Goal: Transaction & Acquisition: Obtain resource

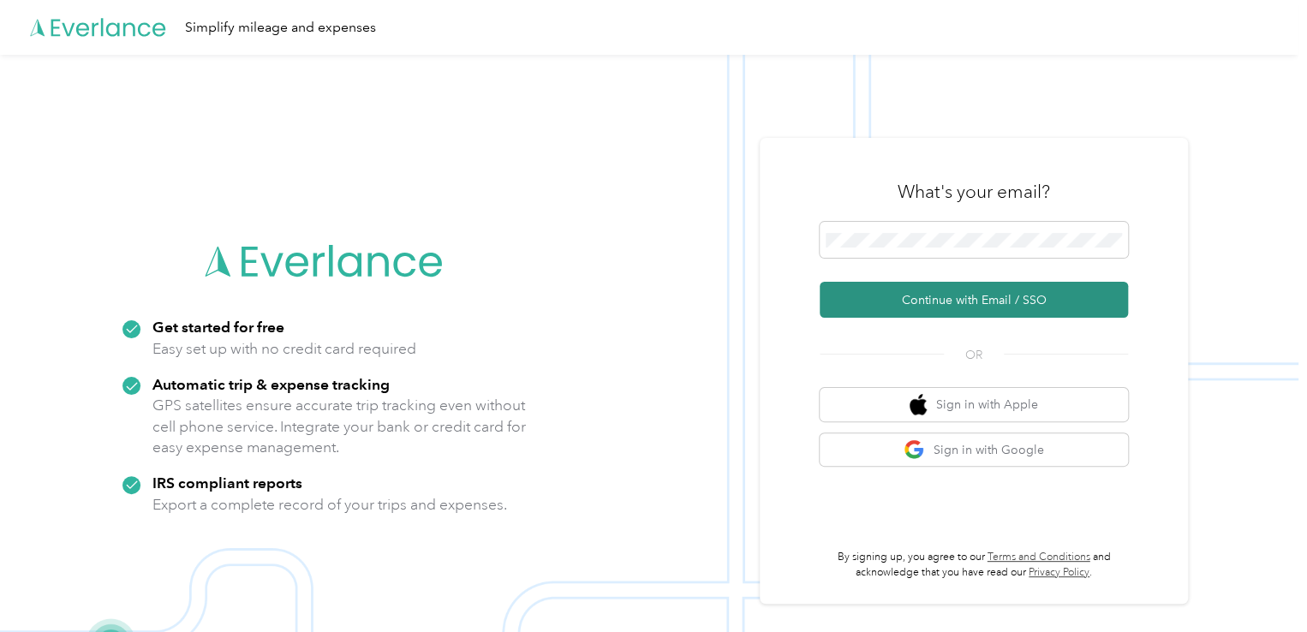
click at [957, 316] on button "Continue with Email / SSO" at bounding box center [974, 300] width 308 height 36
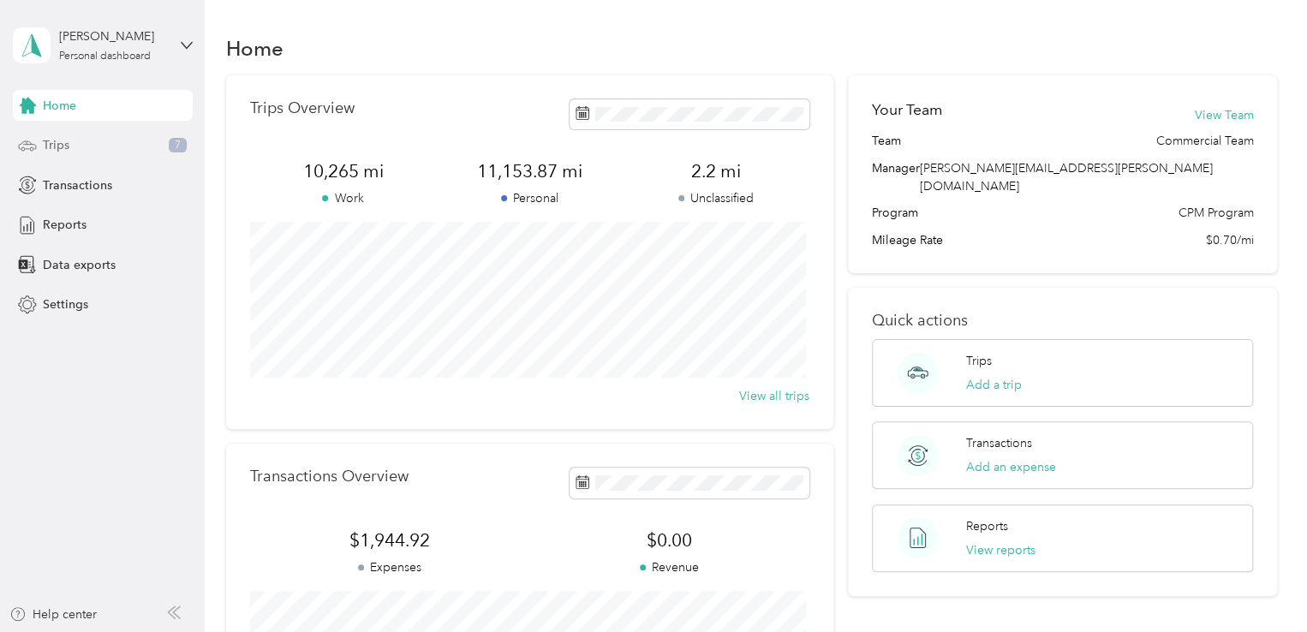
click at [75, 148] on div "Trips 7" at bounding box center [103, 145] width 180 height 31
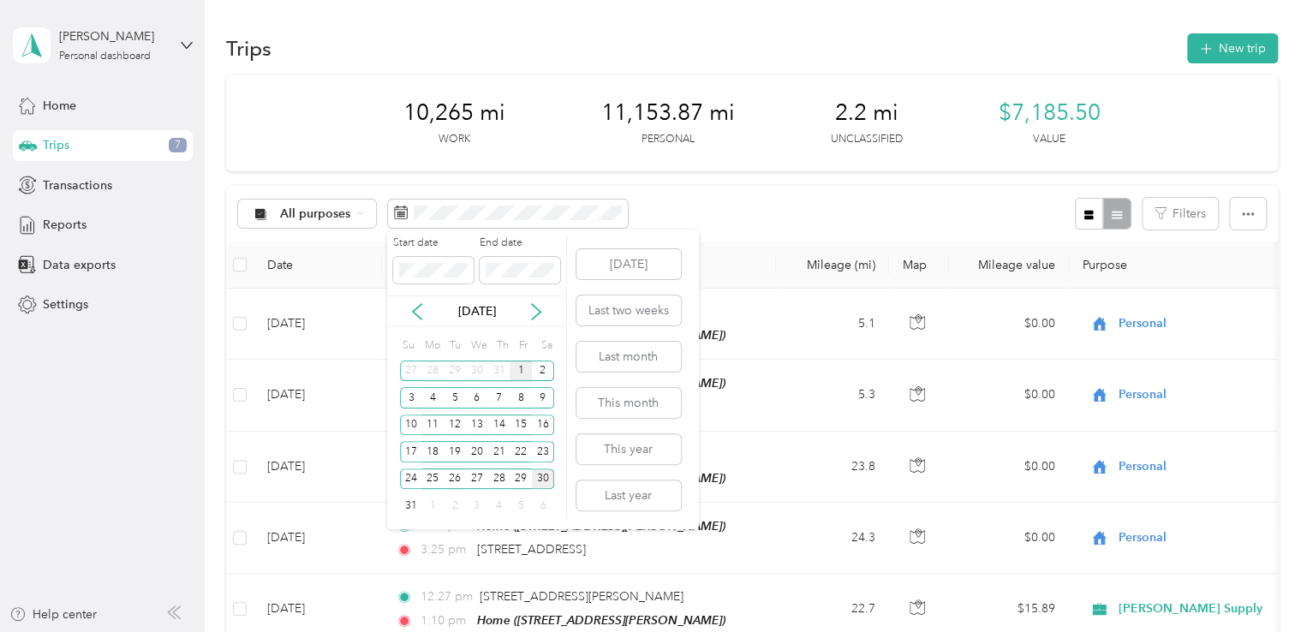
click at [527, 373] on div "1" at bounding box center [521, 371] width 22 height 21
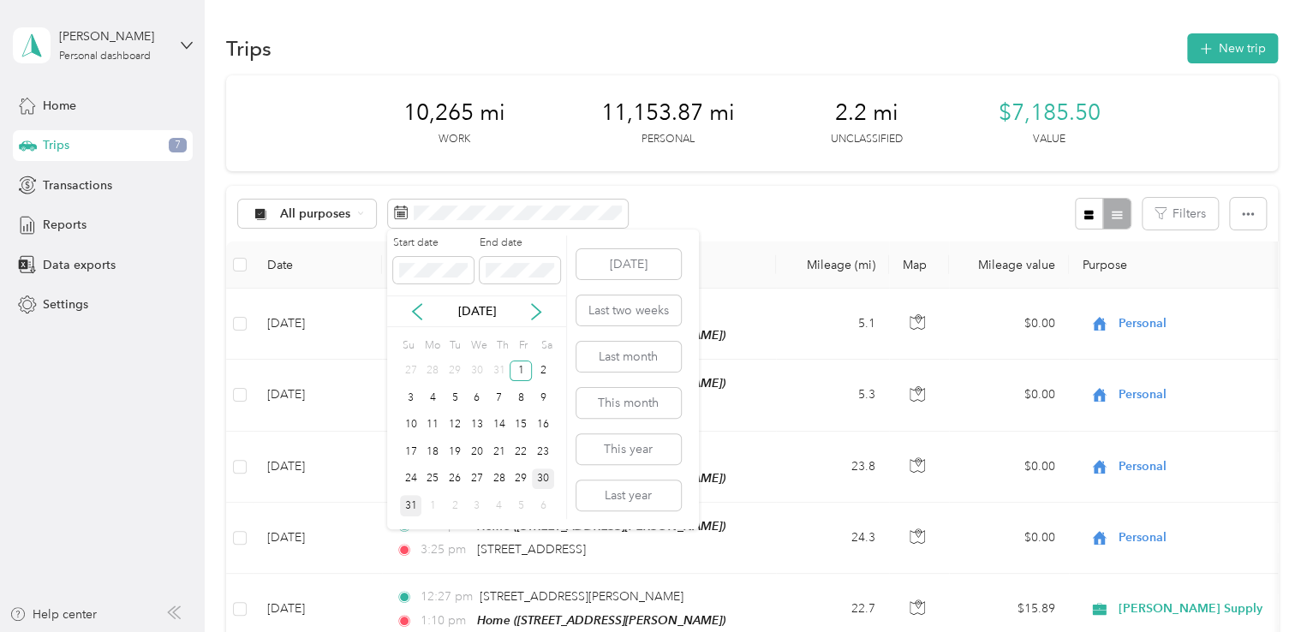
click at [411, 508] on div "31" at bounding box center [411, 505] width 22 height 21
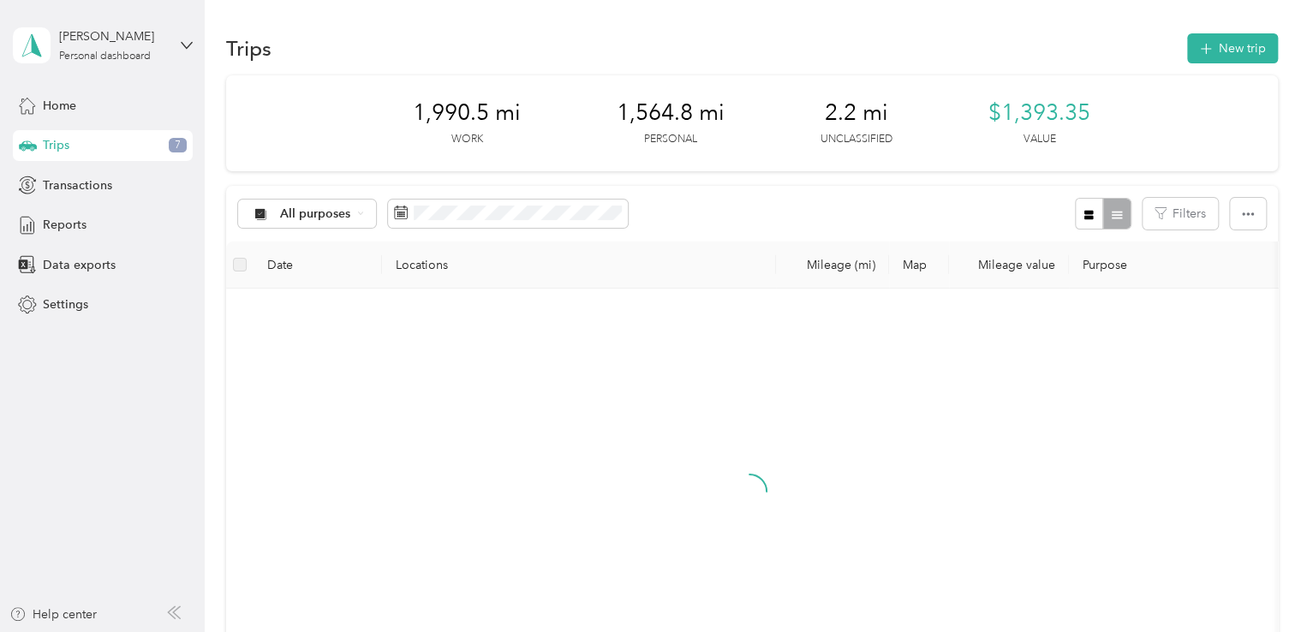
click at [411, 508] on div at bounding box center [750, 506] width 1020 height 408
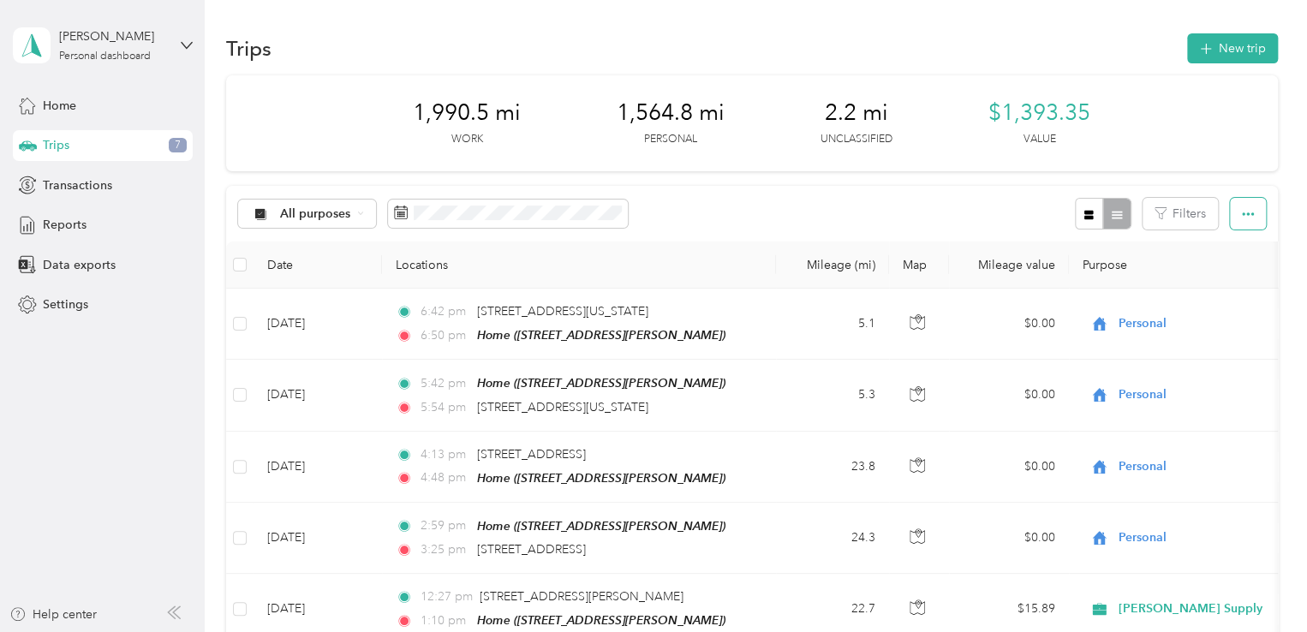
click at [1247, 219] on icon "button" at bounding box center [1248, 214] width 12 height 12
click at [308, 213] on span "All purposes" at bounding box center [315, 214] width 71 height 12
click at [315, 312] on li "[PERSON_NAME] Supply" at bounding box center [337, 304] width 198 height 30
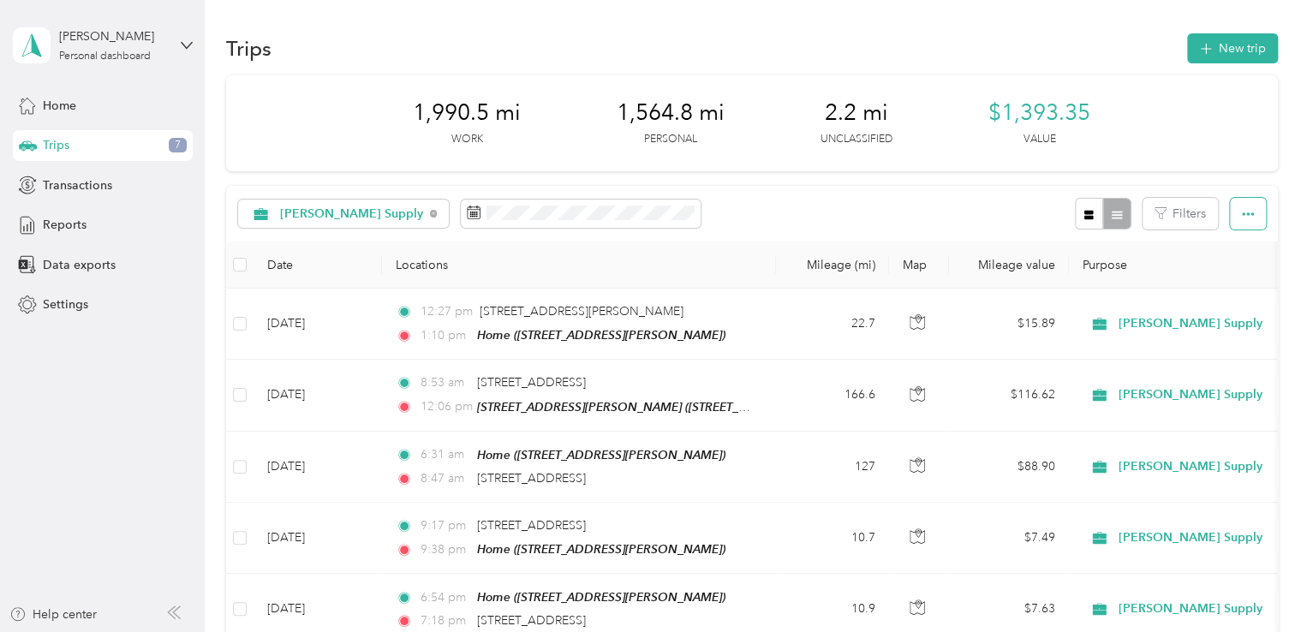
click at [1245, 218] on icon "button" at bounding box center [1248, 214] width 12 height 12
click at [1224, 278] on span "Export" at bounding box center [1219, 276] width 36 height 15
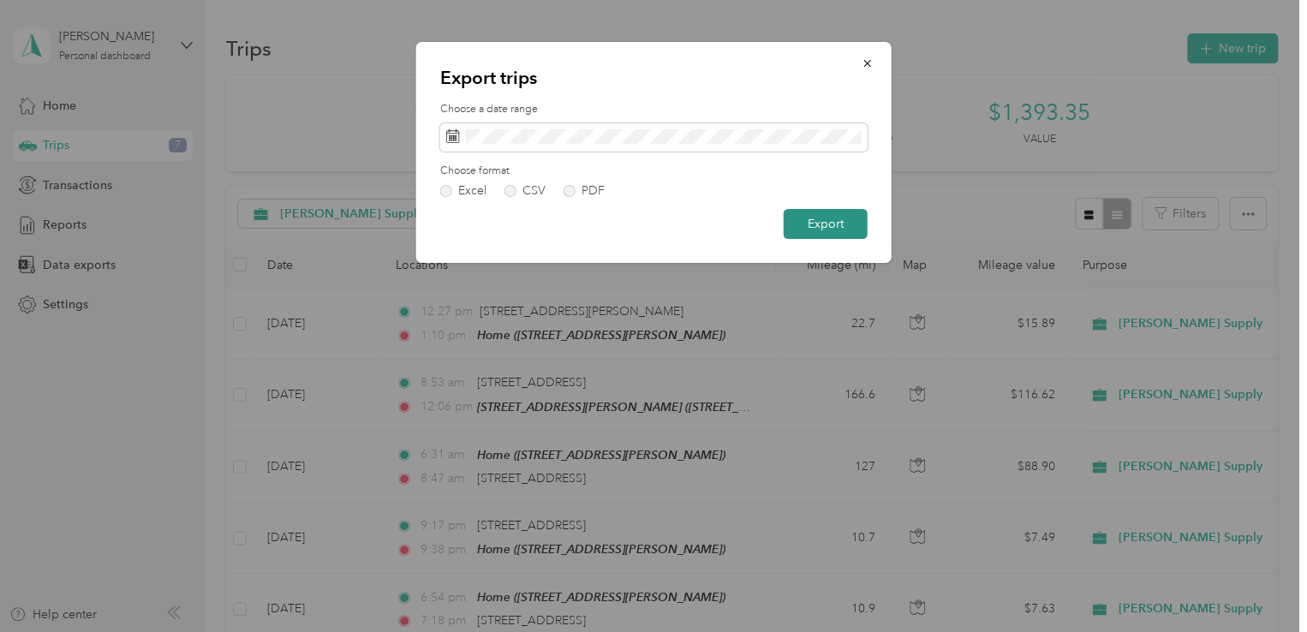
click at [829, 228] on button "Export" at bounding box center [826, 224] width 84 height 30
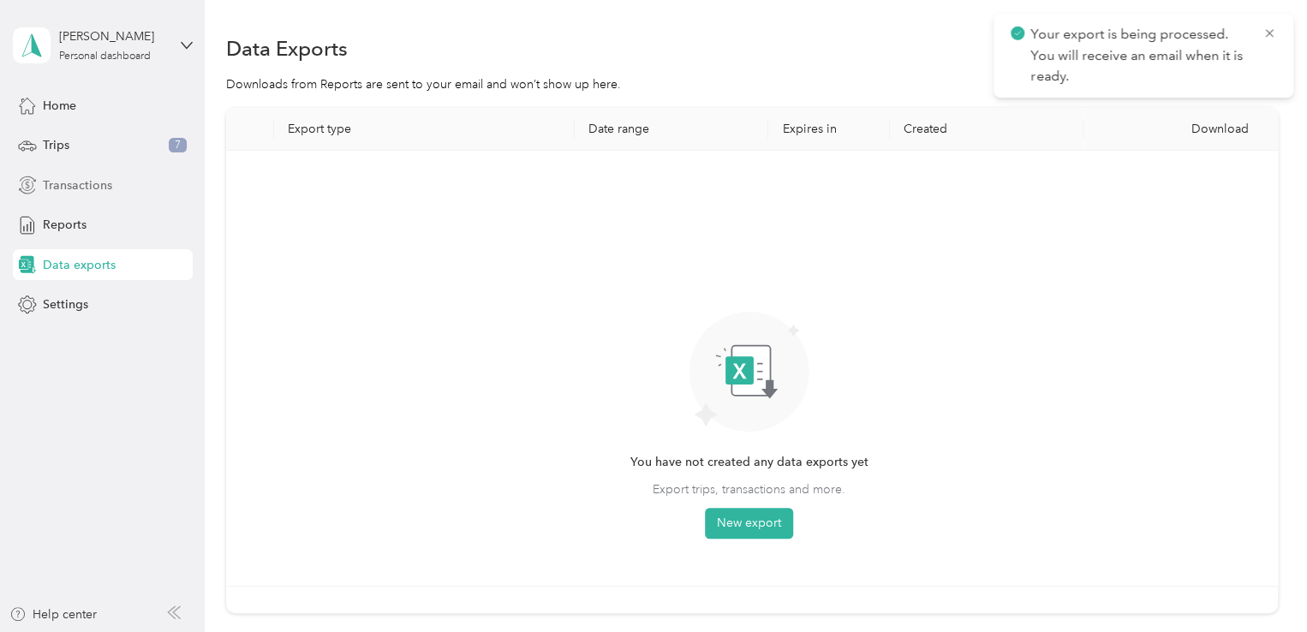
click at [63, 182] on span "Transactions" at bounding box center [77, 185] width 69 height 18
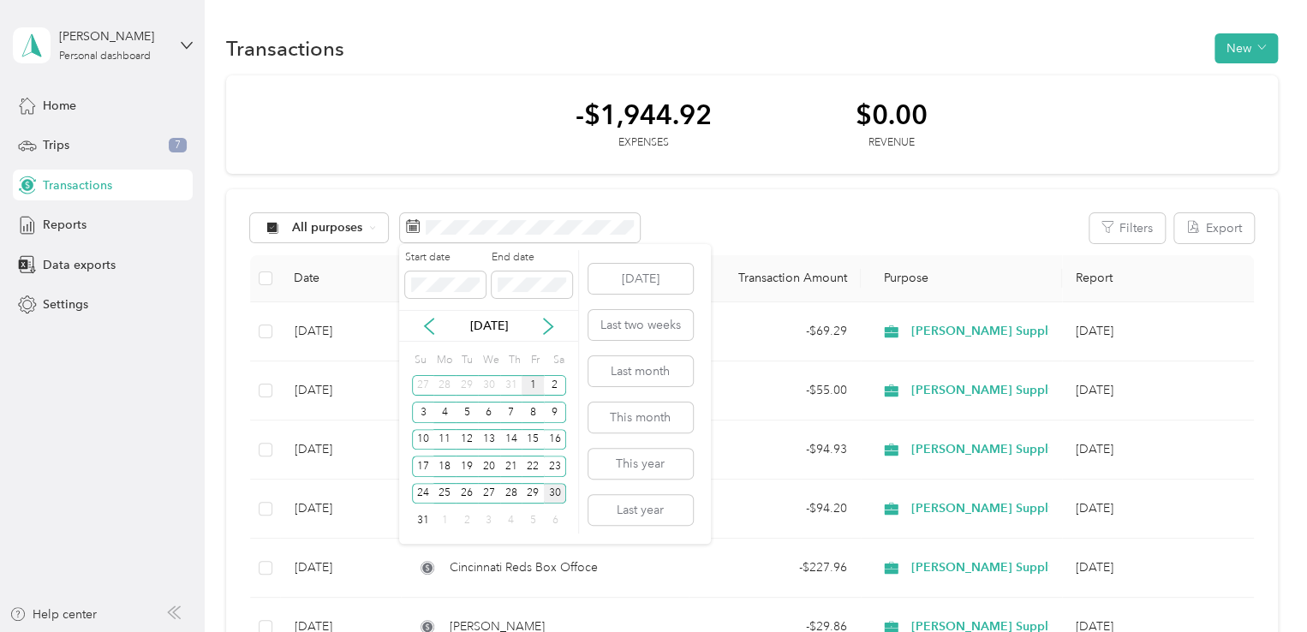
click at [529, 382] on div "1" at bounding box center [533, 385] width 22 height 21
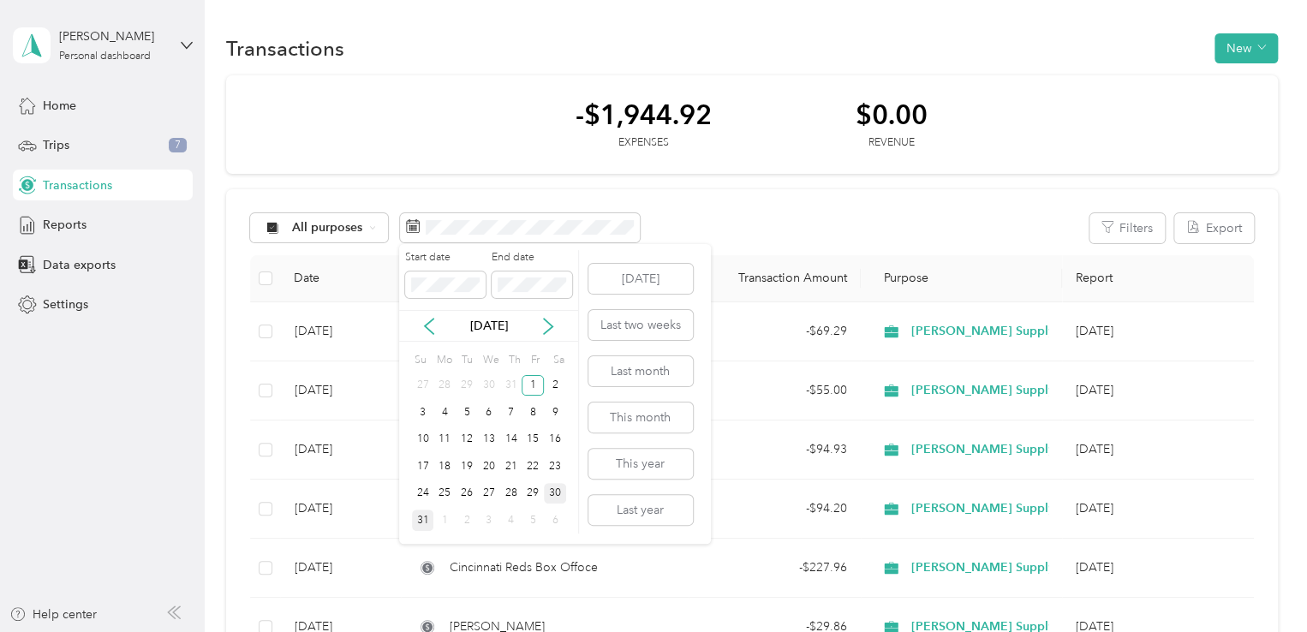
click at [421, 529] on div "31" at bounding box center [423, 520] width 22 height 21
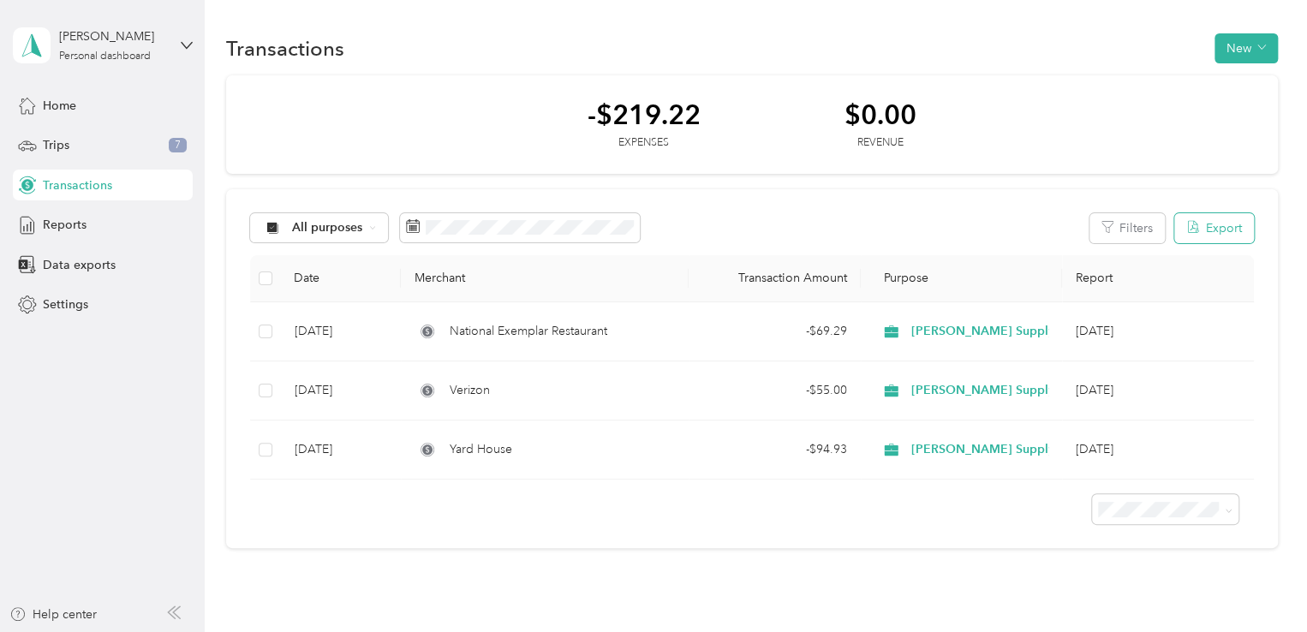
click at [1208, 232] on button "Export" at bounding box center [1215, 228] width 80 height 30
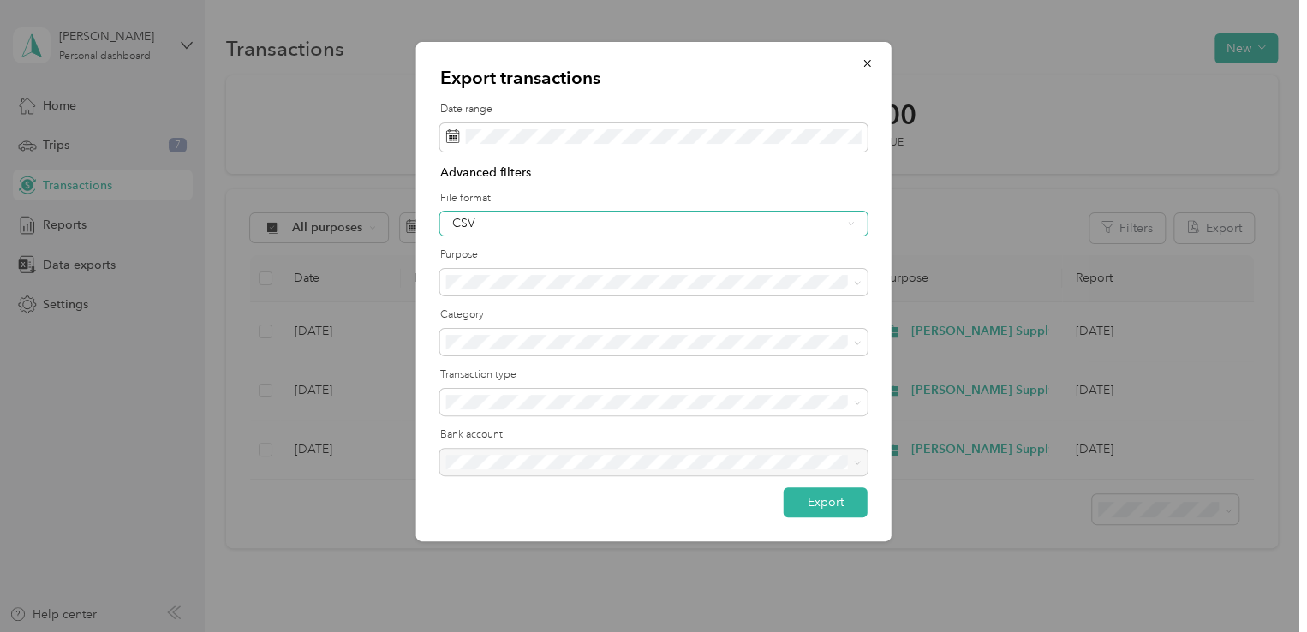
click at [857, 226] on div "CSV" at bounding box center [654, 224] width 428 height 24
click at [781, 316] on li "PDF" at bounding box center [654, 313] width 428 height 30
click at [843, 500] on button "Export" at bounding box center [826, 502] width 84 height 30
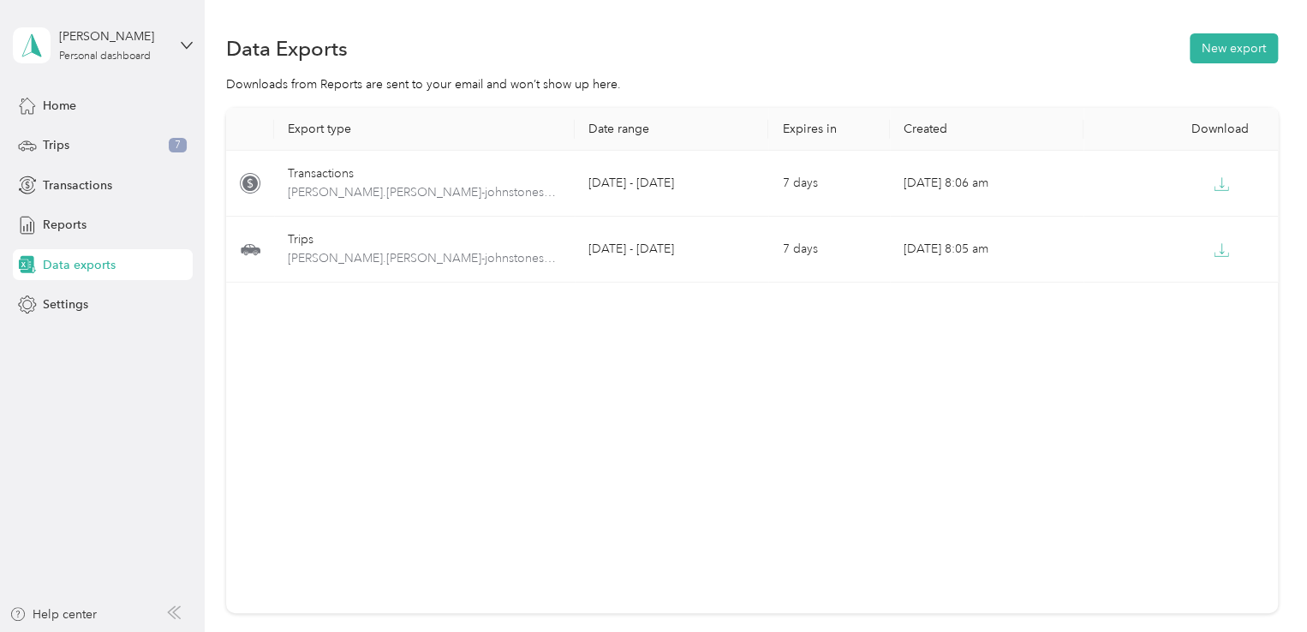
click at [556, 388] on div "Export type Date range Expires in Created Download Transactions zach.boehm-john…" at bounding box center [752, 360] width 1052 height 505
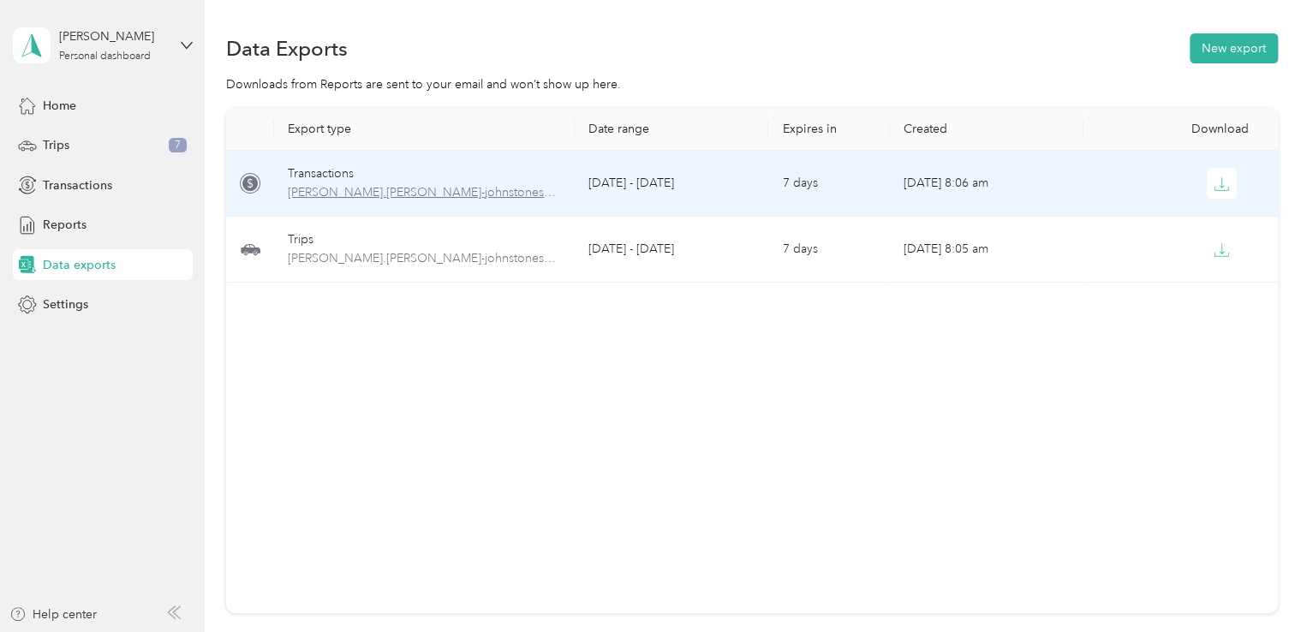
click at [428, 191] on span "zach.boehm-johnstonesolutions.com-transactions-2025-08-01-2025-08-31.pdf" at bounding box center [424, 192] width 273 height 19
click at [251, 186] on icon at bounding box center [250, 183] width 21 height 21
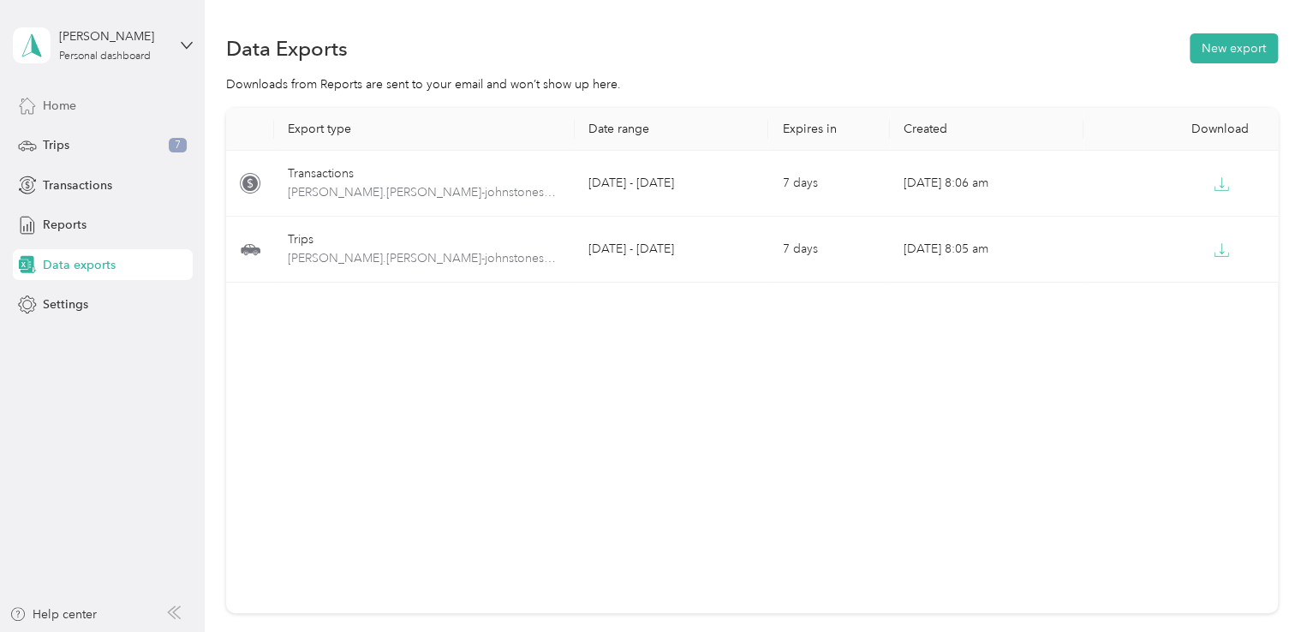
click at [70, 107] on span "Home" at bounding box center [59, 106] width 33 height 18
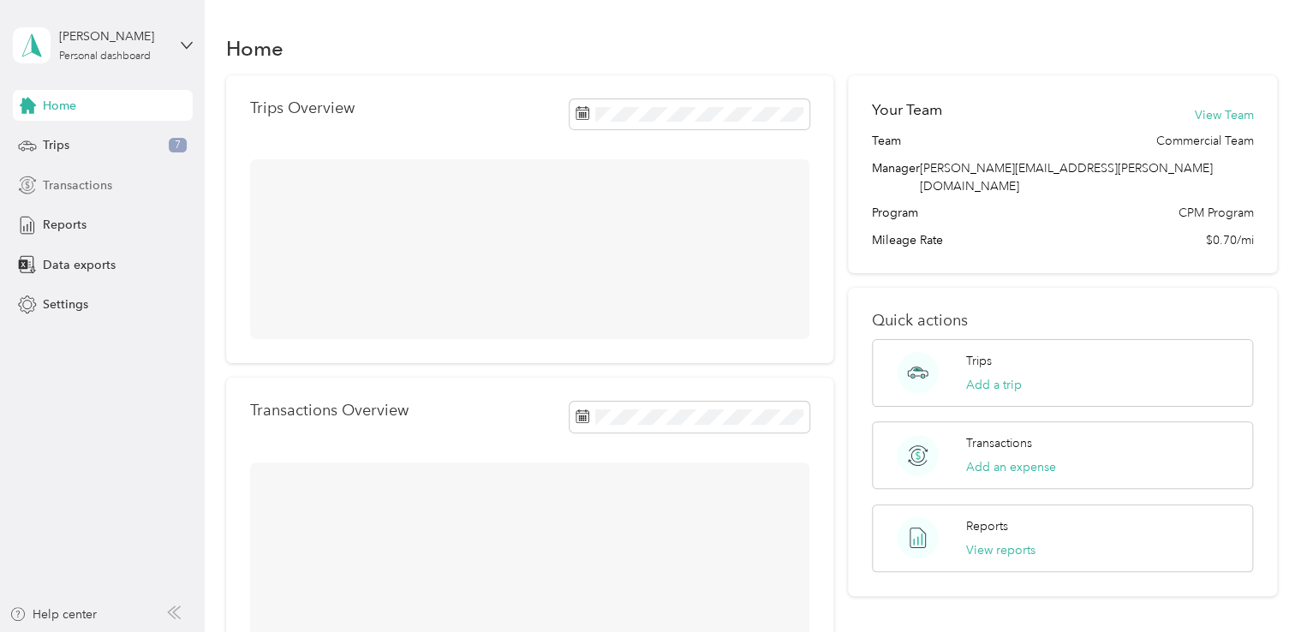
click at [75, 184] on span "Transactions" at bounding box center [77, 185] width 69 height 18
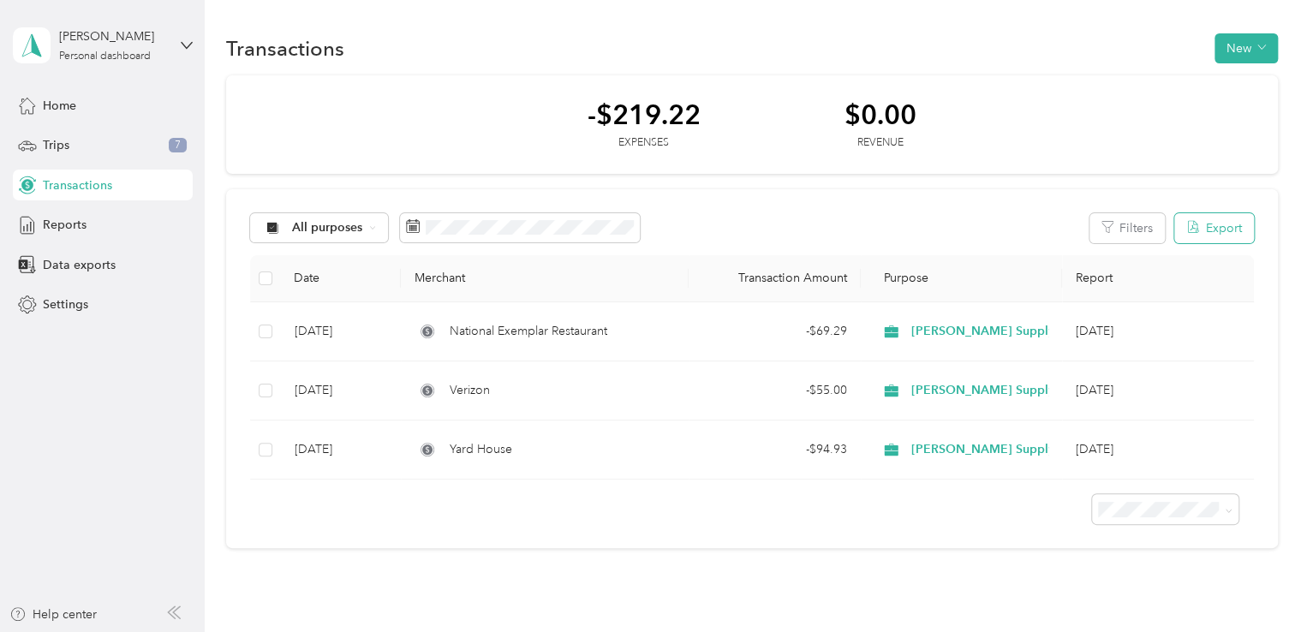
click at [1214, 237] on button "Export" at bounding box center [1215, 228] width 80 height 30
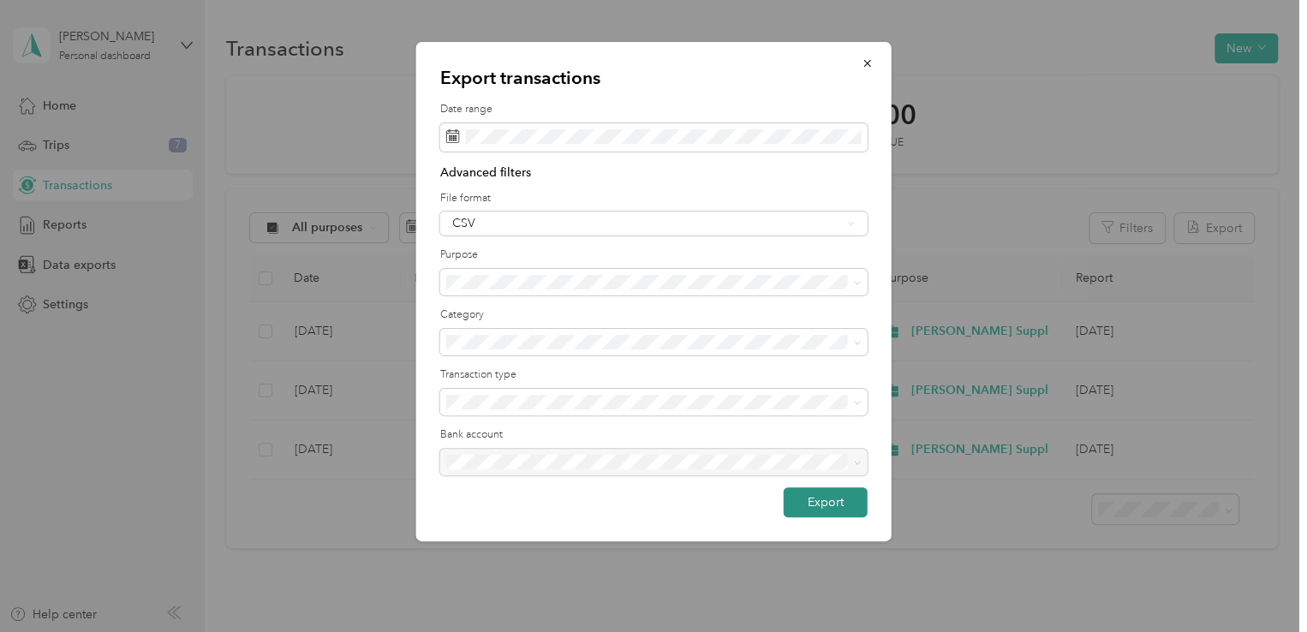
click at [820, 505] on button "Export" at bounding box center [826, 502] width 84 height 30
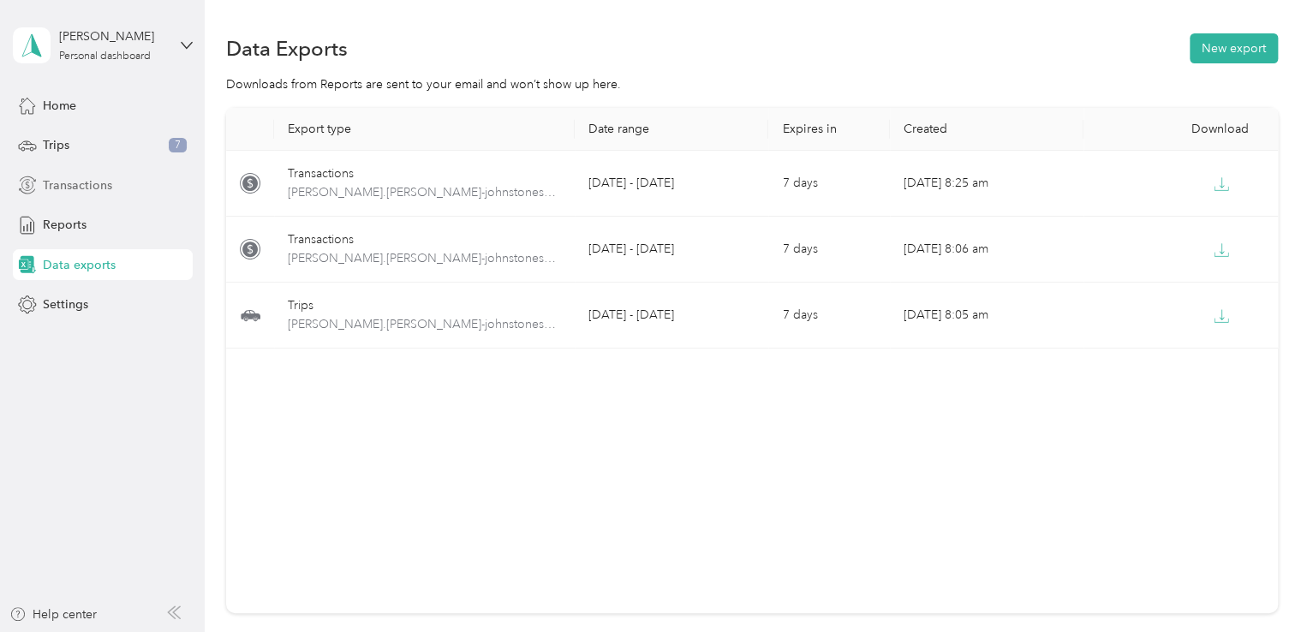
click at [75, 182] on span "Transactions" at bounding box center [77, 185] width 69 height 18
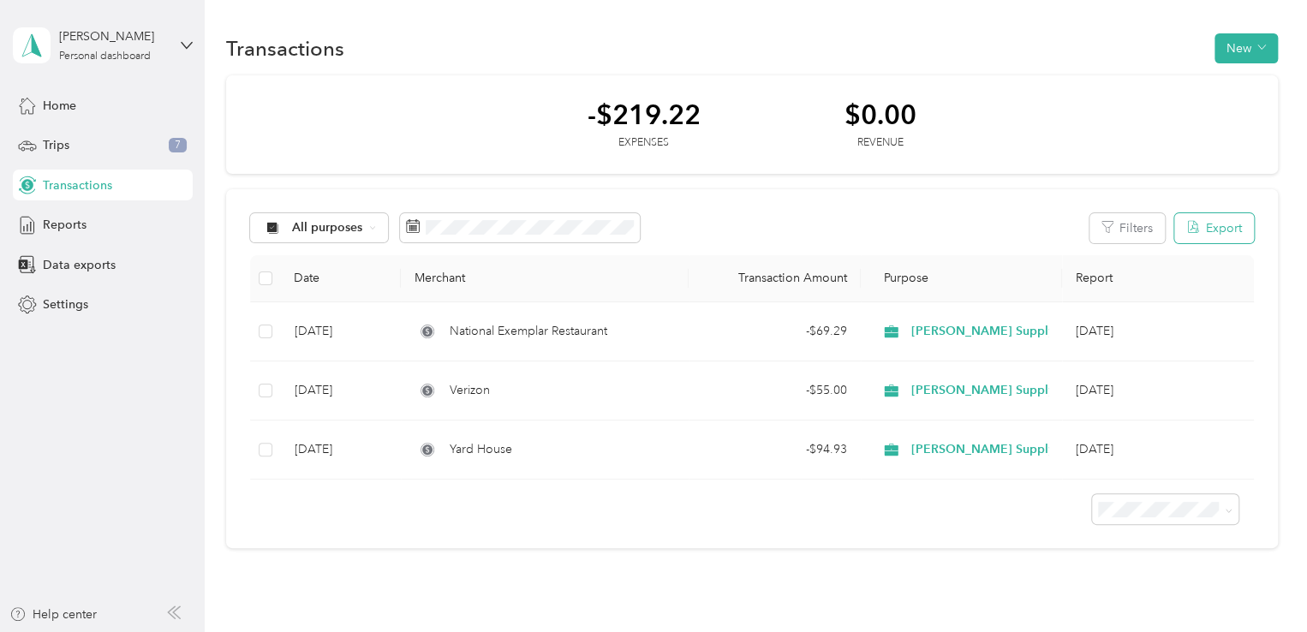
click at [1210, 237] on button "Export" at bounding box center [1215, 228] width 80 height 30
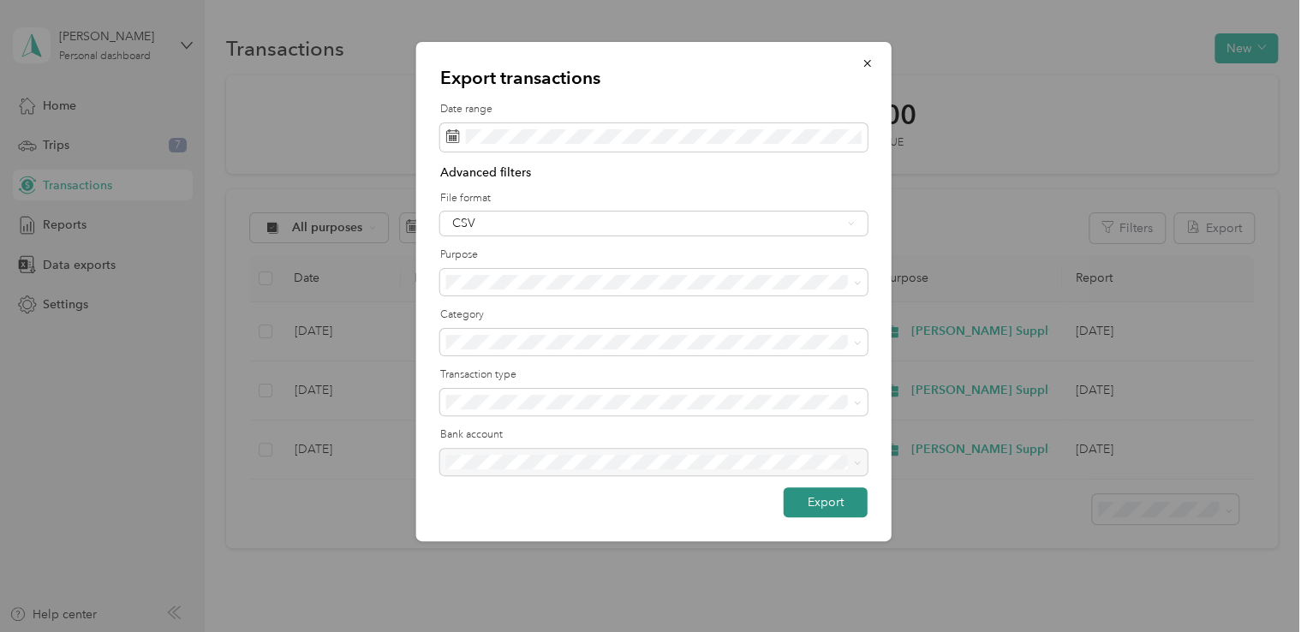
click at [822, 505] on button "Export" at bounding box center [826, 502] width 84 height 30
